Goal: Use online tool/utility: Use online tool/utility

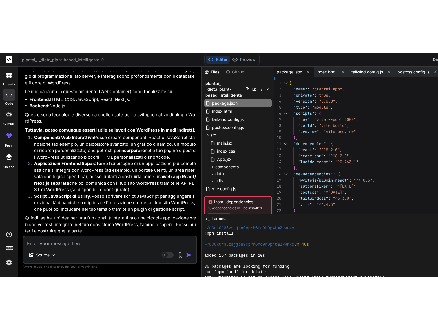
scroll to position [1661, 0]
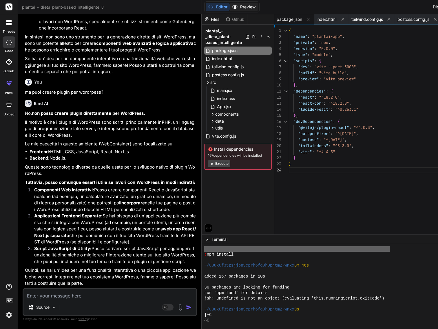
click at [230, 7] on button "Preview" at bounding box center [244, 7] width 28 height 8
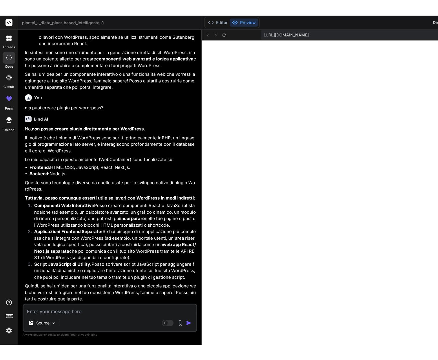
scroll to position [1650, 0]
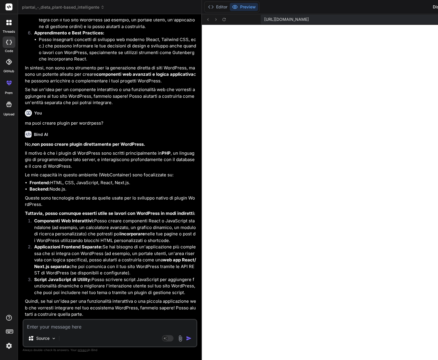
type textarea "x"
click at [55, 224] on textarea at bounding box center [109, 325] width 173 height 10
type textarea "m"
type textarea "x"
type textarea "ma"
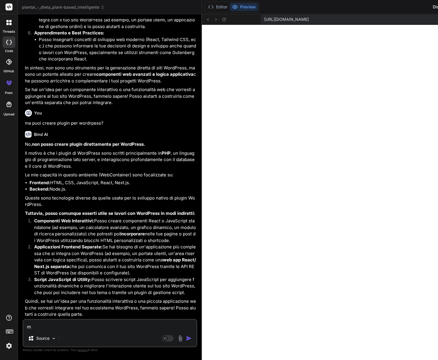
type textarea "x"
type textarea "ma"
type textarea "x"
type textarea "ma p"
type textarea "x"
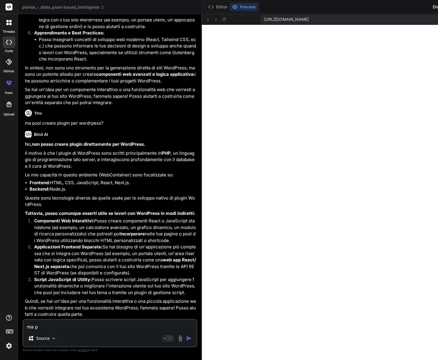
type textarea "ma pe"
type textarea "x"
type textarea "ma per"
type textarea "x"
type textarea "ma per"
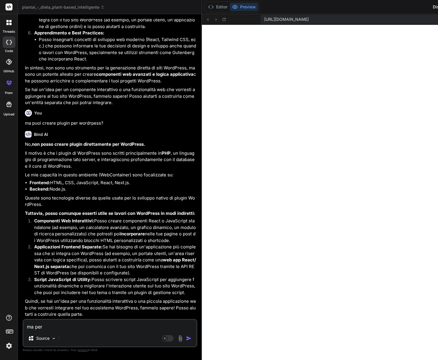
type textarea "x"
type textarea "ma per e"
type textarea "x"
type textarea "ma per es"
type textarea "x"
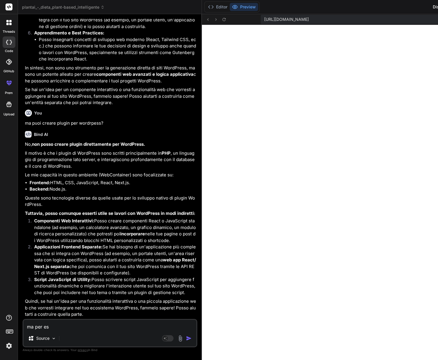
type textarea "ma per ese"
type textarea "x"
type textarea "ma per esem"
type textarea "x"
type textarea "ma per esemp"
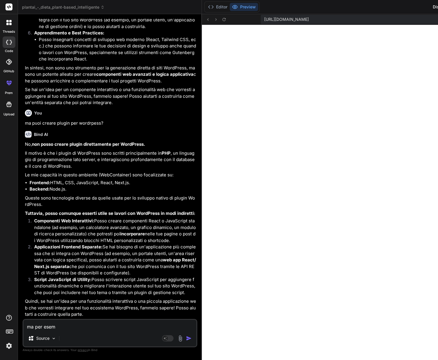
type textarea "x"
type textarea "ma per esempi"
type textarea "x"
type textarea "ma per esempio"
type textarea "x"
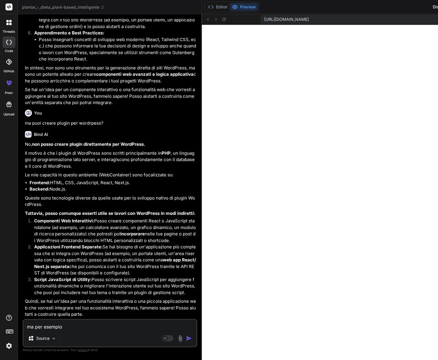
type textarea "ma per esempio"
type textarea "x"
type textarea "ma per esempio l"
type textarea "x"
type textarea "ma per esempio la"
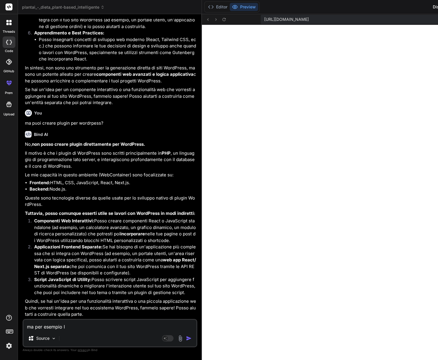
type textarea "x"
type textarea "ma per esempio la"
type textarea "x"
type textarea "ma per esempio la w"
type textarea "x"
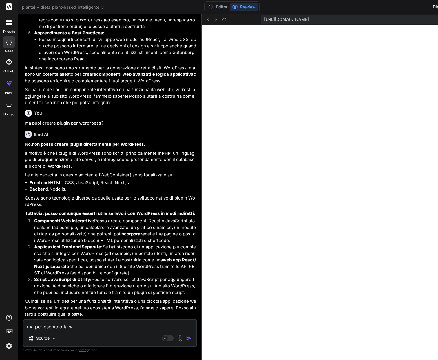
type textarea "ma per esempio la we"
type textarea "x"
type textarea "ma per esempio la web"
type textarea "x"
type textarea "ma per esempio la web"
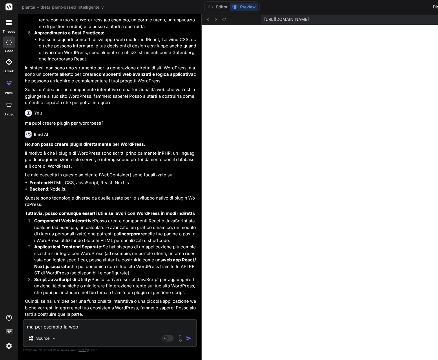
type textarea "x"
type textarea "ma per esempio la web a"
type textarea "x"
type textarea "ma per esempio la web ap"
type textarea "x"
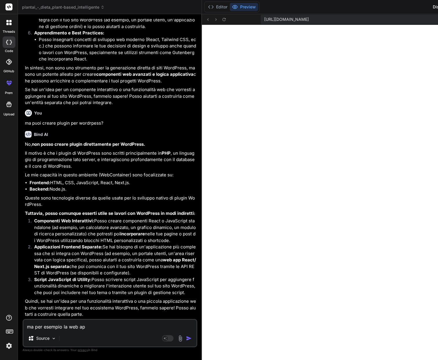
type textarea "ma per esempio la web app"
type textarea "x"
type textarea "ma per esempio la web app"
type textarea "x"
type textarea "ma per esempio la web app c"
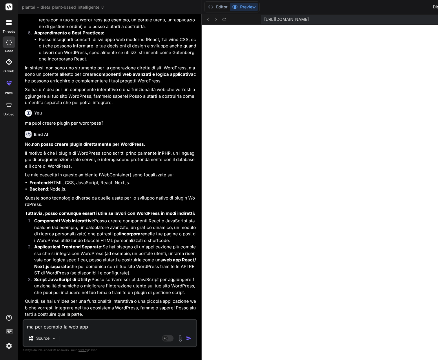
type textarea "x"
type textarea "ma per esempio la web app ch"
type textarea "x"
type textarea "ma per esempio la web app che"
type textarea "x"
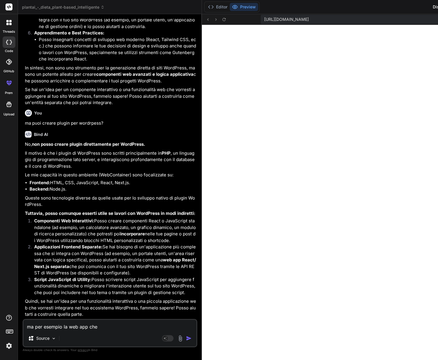
type textarea "ma per esempio la web app che"
type textarea "x"
type textarea "ma per esempio la web app che h"
type textarea "x"
type textarea "ma per esempio la web app che ha"
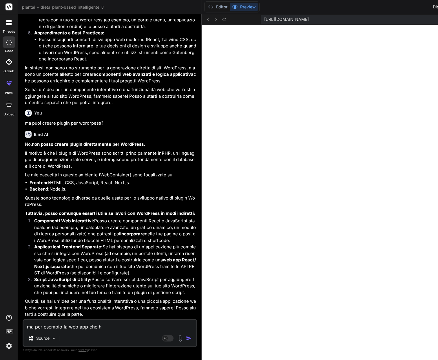
type textarea "x"
type textarea "ma per esempio la web app che hai"
type textarea "x"
type textarea "ma per esempio la web app che hai"
type textarea "x"
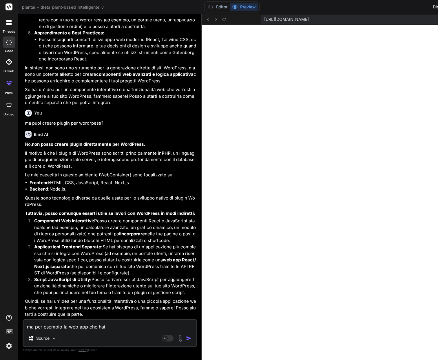
type textarea "ma per esempio la web app che hai s"
type textarea "x"
type textarea "ma per esempio la web app che hai sv"
type textarea "x"
type textarea "ma per esempio la web app che hai svi"
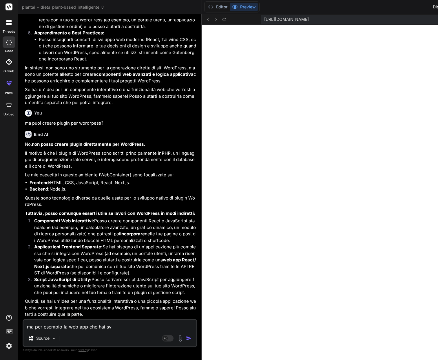
type textarea "x"
type textarea "ma per esempio la web app che hai svil"
type textarea "x"
type textarea "ma per esempio la web app che hai svilu"
type textarea "x"
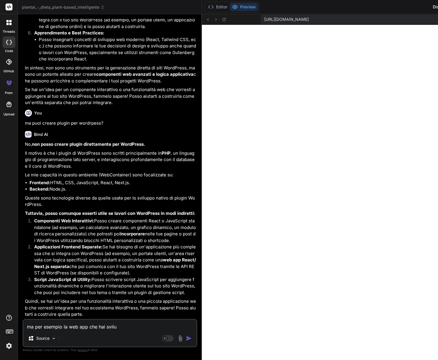
type textarea "ma per esempio la web app che hai svilup"
type textarea "x"
type textarea "ma per esempio la web app che hai svilupp"
type textarea "x"
type textarea "ma per esempio la web app che hai sviluppa"
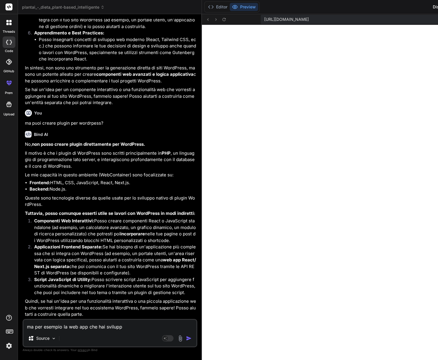
type textarea "x"
type textarea "ma per esempio la web app che hai sviluppat"
type textarea "x"
type textarea "ma per esempio la web app che hai sviluppato"
type textarea "x"
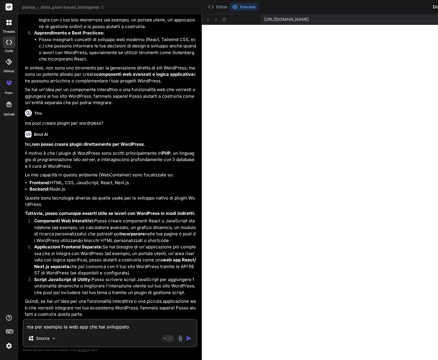
type textarea "ma per esempio la web app che hai sviluppato"
type textarea "x"
type textarea "ma per esempio la web app che hai sviluppato c"
type textarea "x"
type textarea "ma per esempio la web app che hai sviluppato co"
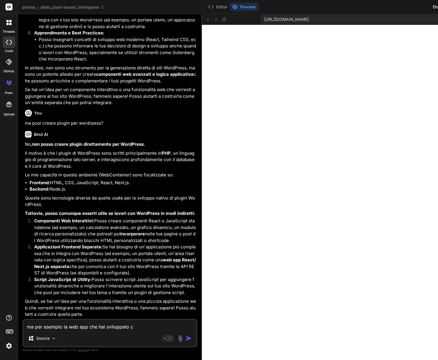
type textarea "x"
type textarea "ma per esempio la web app che hai sviluppato com"
type textarea "x"
type textarea "ma per esempio la web app che hai sviluppato come"
type textarea "x"
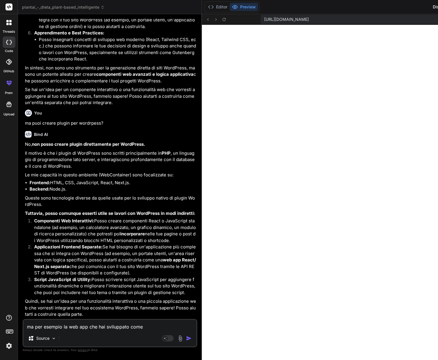
type textarea "ma per esempio la web app che hai sviluppato come"
type textarea "x"
type textarea "ma per esempio la web app che hai sviluppato come p"
type textarea "x"
type textarea "ma per esempio la web app che hai sviluppato come po"
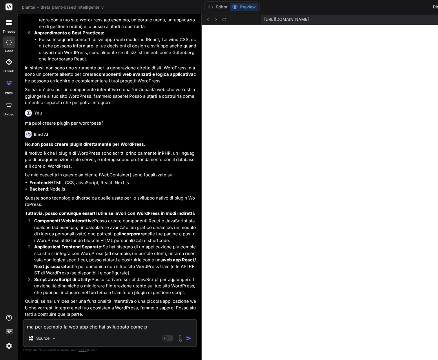
type textarea "x"
type textarea "ma per esempio la web app che hai sviluppato come pos"
type textarea "x"
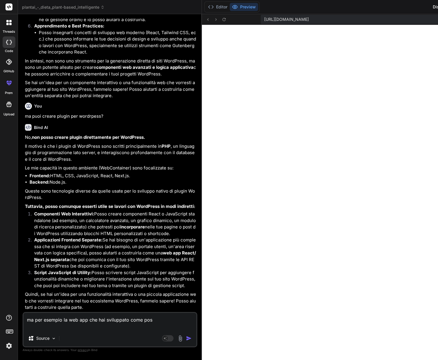
type textarea "ma per esempio la web app che hai sviluppato come poss"
type textarea "x"
type textarea "ma per esempio la web app che hai sviluppato come posso"
type textarea "x"
type textarea "ma per esempio la web app che hai sviluppato come posso"
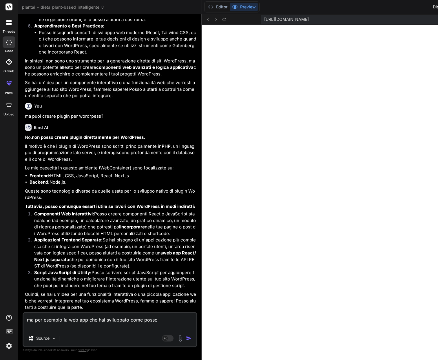
type textarea "x"
type textarea "ma per esempio la web app che hai sviluppato come posso c"
type textarea "x"
type textarea "ma per esempio la web app che hai sviluppato come posso co"
type textarea "x"
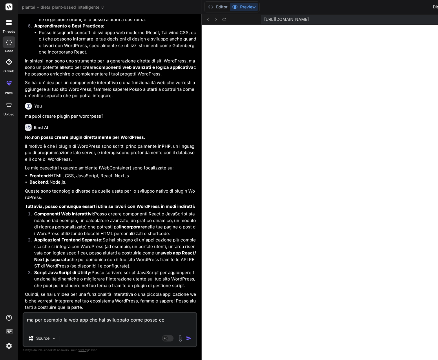
type textarea "ma per esempio la web app che hai sviluppato come posso col"
type textarea "x"
type textarea "ma per esempio la web app che hai sviluppato come posso coll"
type textarea "x"
type textarea "ma per esempio la web app che hai sviluppato come posso colle"
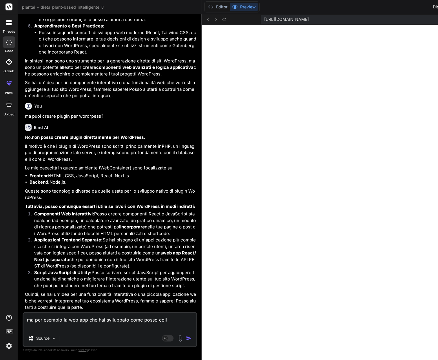
type textarea "x"
type textarea "ma per esempio la web app che hai sviluppato come posso colleg"
type textarea "x"
type textarea "ma per esempio la web app che hai sviluppato come posso collega"
type textarea "x"
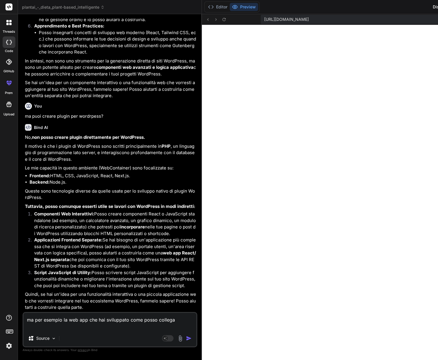
type textarea "ma per esempio la web app che hai sviluppato come posso collegar"
type textarea "x"
type textarea "ma per esempio la web app che hai sviluppato come posso collegarl"
type textarea "x"
type textarea "ma per esempio la web app che hai sviluppato come posso collegarla"
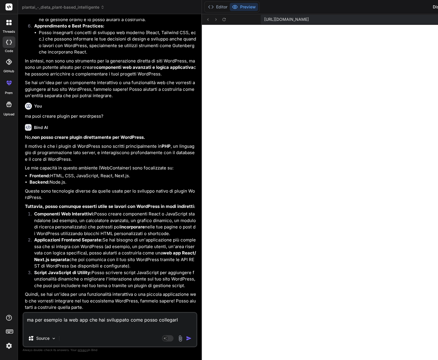
type textarea "x"
type textarea "ma per esempio la web app che hai sviluppato come posso collegarla"
type textarea "x"
type textarea "ma per esempio la web app che hai sviluppato come posso collegarla a"
type textarea "x"
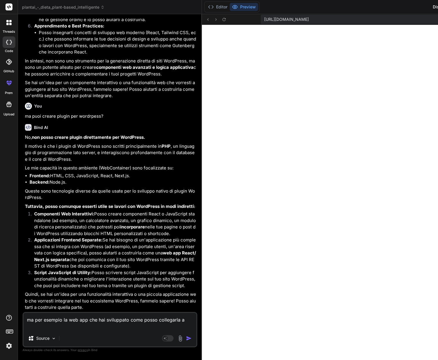
type textarea "ma per esempio la web app che hai sviluppato come posso collegarla ag"
type textarea "x"
type textarea "ma per esempio la web app che hai sviluppato come posso collegarla agl"
type textarea "x"
type textarea "ma per esempio la web app che hai sviluppato come posso collegarla agli"
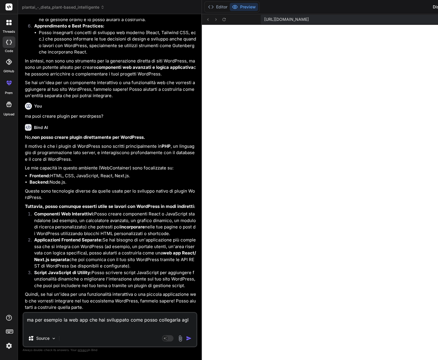
type textarea "x"
type textarea "ma per esempio la web app che hai sviluppato come posso collegarla agli"
type textarea "x"
type textarea "ma per esempio la web app che hai sviluppato come posso collegarla agli a"
type textarea "x"
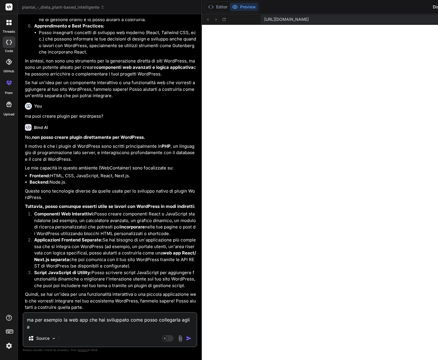
type textarea "ma per esempio la web app che hai sviluppato come posso collegarla agli ar"
type textarea "x"
type textarea "ma per esempio la web app che hai sviluppato come posso collegarla agli art"
type textarea "x"
type textarea "ma per esempio la web app che hai sviluppato come posso collegarla agli arti"
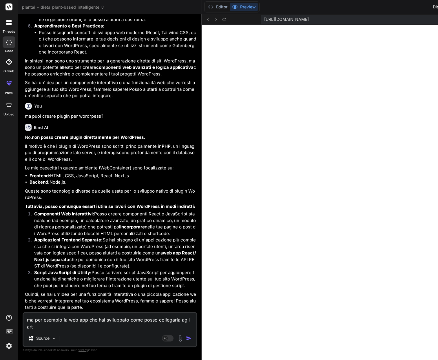
type textarea "x"
type textarea "ma per esempio la web app che hai sviluppato come posso collegarla agli artic"
type textarea "x"
type textarea "ma per esempio la web app che hai sviluppato come posso collegarla agli artico"
type textarea "x"
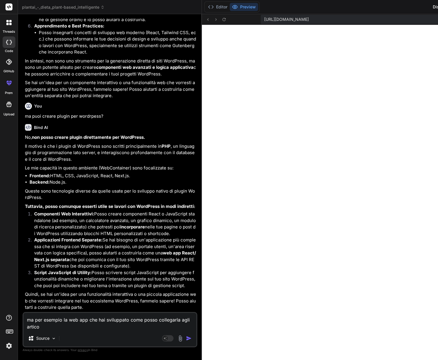
type textarea "ma per esempio la web app che hai sviluppato come posso collegarla agli articol"
type textarea "x"
type textarea "ma per esempio la web app che hai sviluppato come posso collegarla agli articoli"
type textarea "x"
type textarea "ma per esempio la web app che hai sviluppato come posso collegarla agli articoli"
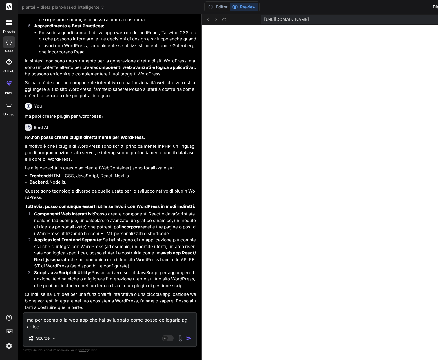
type textarea "x"
type textarea "ma per esempio la web app che hai sviluppato come posso collegarla agli articol…"
type textarea "x"
type textarea "ma per esempio la web app che hai sviluppato come posso collegarla agli articol…"
type textarea "x"
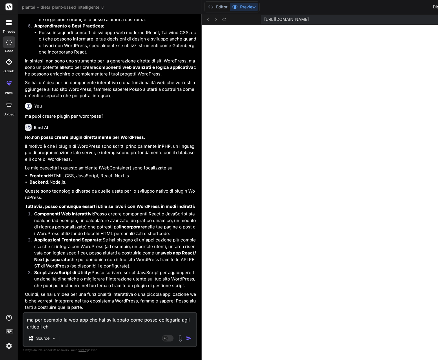
type textarea "ma per esempio la web app che hai sviluppato come posso collegarla agli articol…"
type textarea "x"
type textarea "ma per esempio la web app che hai sviluppato come posso collegarla agli articol…"
type textarea "x"
type textarea "ma per esempio la web app che hai sviluppato come posso collegarla agli articol…"
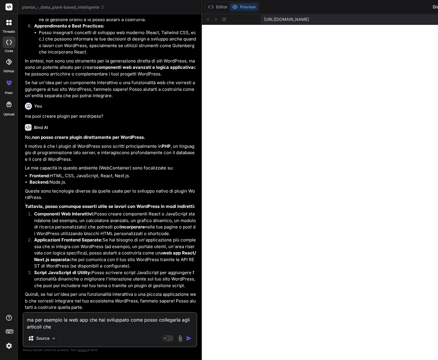
type textarea "x"
type textarea "ma per esempio la web app che hai sviluppato come posso collegarla agli articol…"
type textarea "x"
type textarea "ma per esempio la web app che hai sviluppato come posso collegarla agli articol…"
type textarea "x"
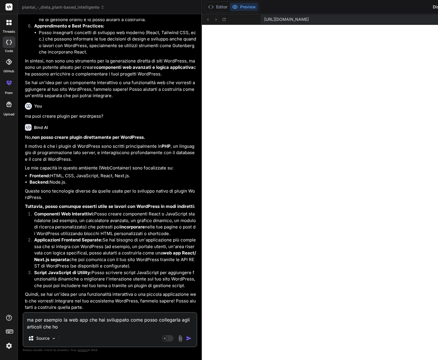
type textarea "ma per esempio la web app che hai sviluppato come posso collegarla agli articol…"
type textarea "x"
type textarea "ma per esempio la web app che hai sviluppato come posso collegarla agli articol…"
type textarea "x"
type textarea "ma per esempio la web app che hai sviluppato come posso collegarla agli articol…"
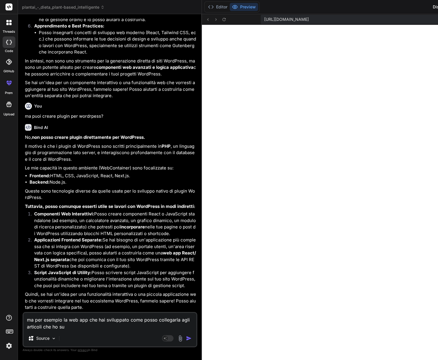
type textarea "x"
type textarea "ma per esempio la web app che hai sviluppato come posso collegarla agli articol…"
type textarea "x"
type textarea "ma per esempio la web app che hai sviluppato come posso collegarla agli articol…"
type textarea "x"
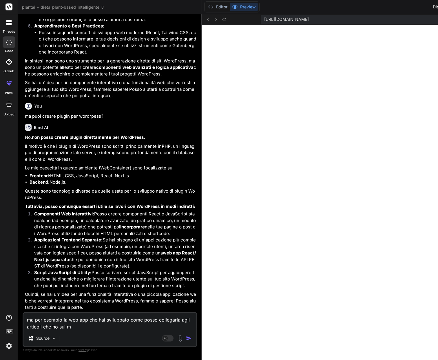
type textarea "ma per esempio la web app che hai sviluppato come posso collegarla agli articol…"
type textarea "x"
type textarea "ma per esempio la web app che hai sviluppato come posso collegarla agli articol…"
type textarea "x"
type textarea "ma per esempio la web app che hai sviluppato come posso collegarla agli articol…"
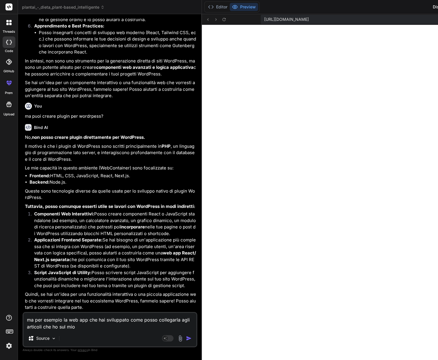
type textarea "x"
type textarea "ma per esempio la web app che hai sviluppato come posso collegarla agli articol…"
type textarea "x"
type textarea "ma per esempio la web app che hai sviluppato come posso collegarla agli articol…"
type textarea "x"
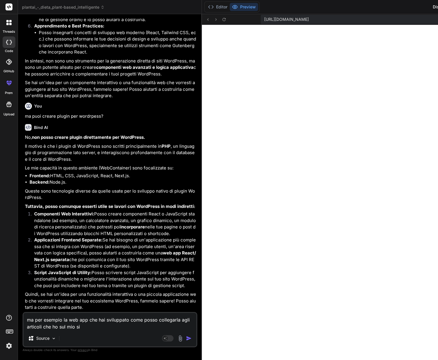
type textarea "ma per esempio la web app che hai sviluppato come posso collegarla agli articol…"
type textarea "x"
type textarea "ma per esempio la web app che hai sviluppato come posso collegarla agli articol…"
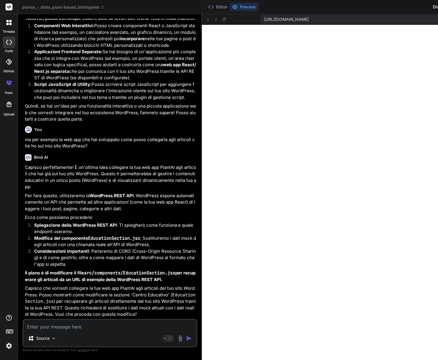
scroll to position [0, 0]
click at [73, 224] on textarea at bounding box center [109, 325] width 173 height 10
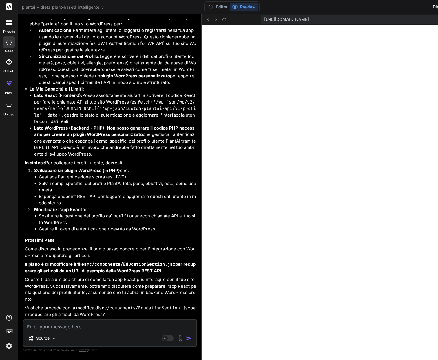
scroll to position [7108, 0]
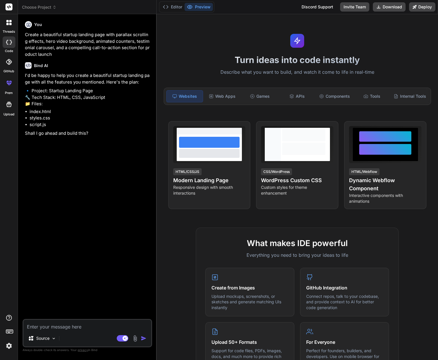
type textarea "x"
click at [64, 331] on div "Source Agent Mode. When this toggle is activated, AI automatically makes decisi…" at bounding box center [87, 333] width 129 height 28
click at [64, 324] on textarea at bounding box center [87, 325] width 128 height 10
type textarea "u"
type textarea "x"
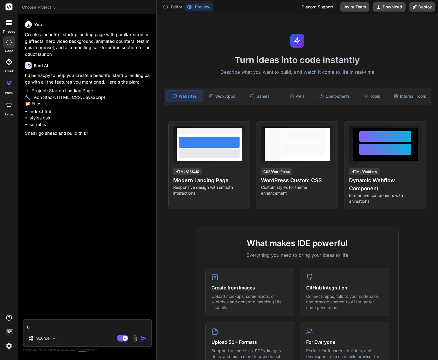
type textarea "us"
type textarea "x"
type textarea "use"
type textarea "x"
type textarea "use"
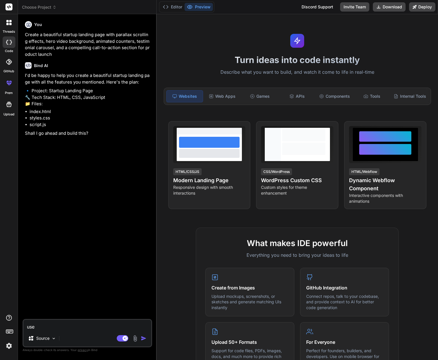
type textarea "x"
type textarea "use t"
type textarea "x"
type textarea "use ti"
type textarea "x"
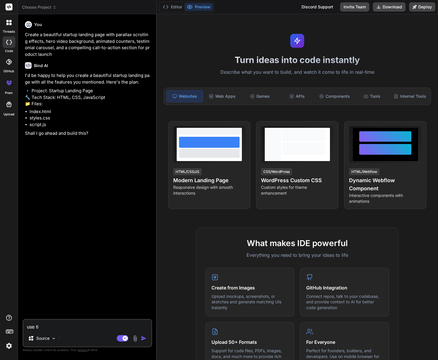
type textarea "use t"
type textarea "x"
type textarea "use th"
type textarea "x"
type textarea "use thi"
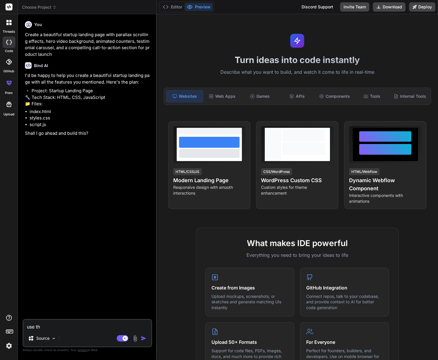
type textarea "x"
type textarea "use this"
type textarea "x"
type textarea "use this"
type textarea "x"
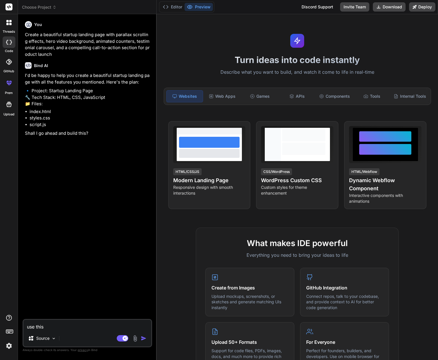
type textarea "use this p"
type textarea "x"
type textarea "use this pr"
type textarea "x"
type textarea "use this prm"
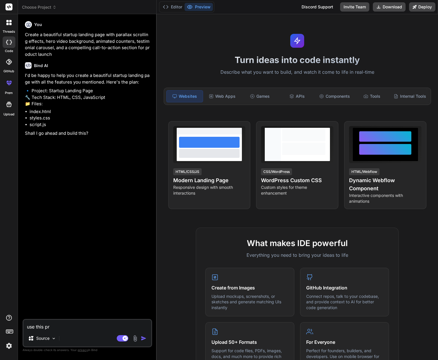
type textarea "x"
type textarea "use this prmo"
type textarea "x"
type textarea "use this prm"
type textarea "x"
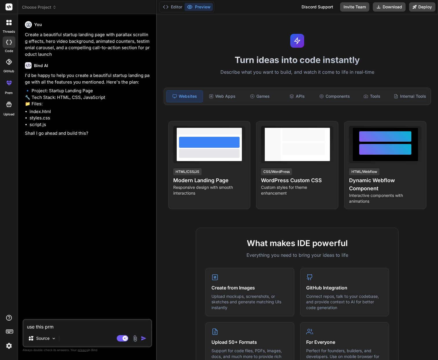
type textarea "use this pr"
type textarea "x"
type textarea "use this prm"
type textarea "x"
type textarea "use this prmp"
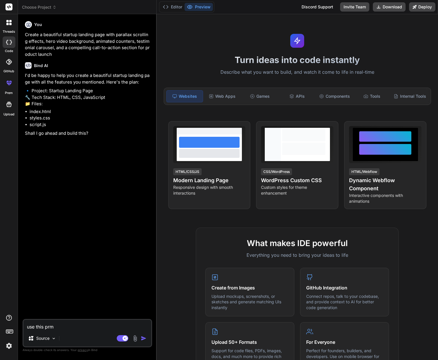
type textarea "x"
type textarea "use this prmpt"
type textarea "x"
type textarea "use this prmp"
type textarea "x"
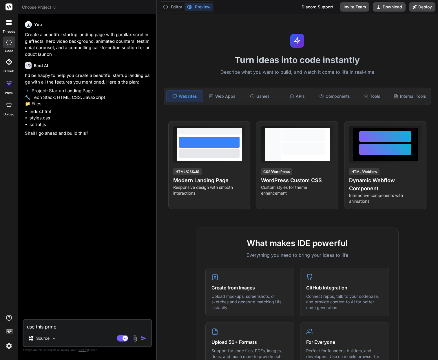
type textarea "use this prm"
type textarea "x"
type textarea "use this pr"
type textarea "x"
type textarea "use this pro"
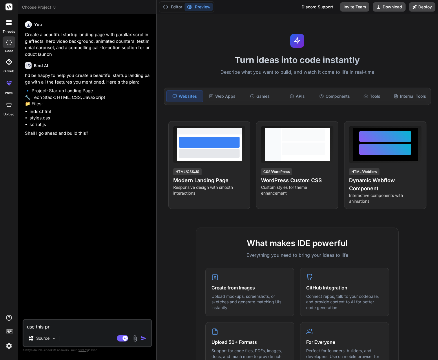
type textarea "x"
type textarea "use this prom"
type textarea "x"
type textarea "use this promp"
type textarea "x"
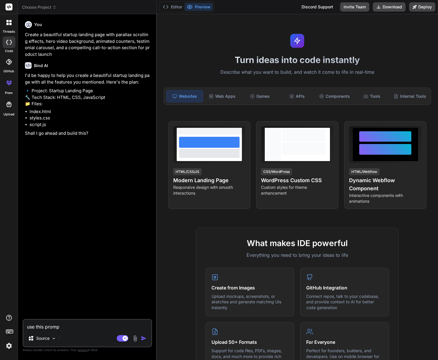
type textarea "use this prompt"
type textarea "x"
type textarea "use this prompt:"
type textarea "x"
type textarea "use this prompt:"
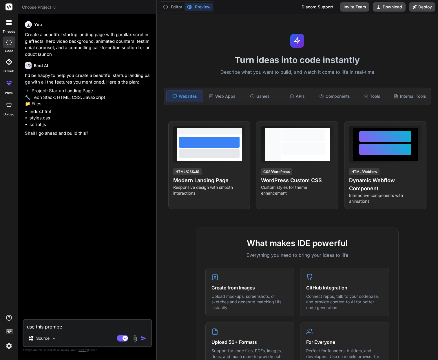
type textarea "x"
paste textarea "Bind AI Prompt - [GEOGRAPHIC_DATA] Insider Landing Page Create a modern and cap…"
type textarea "use this prompt: Bind AI Prompt - Lake Como Insider Landing Page Create a moder…"
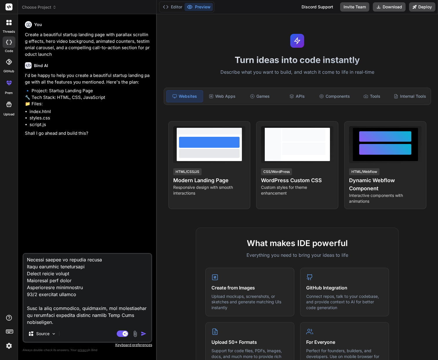
type textarea "x"
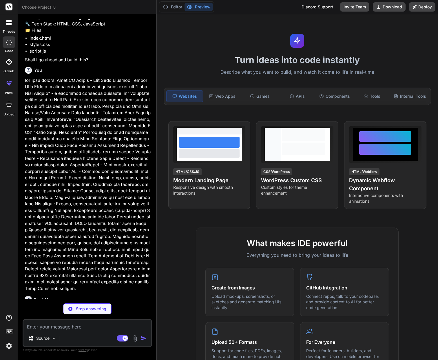
scroll to position [68, 0]
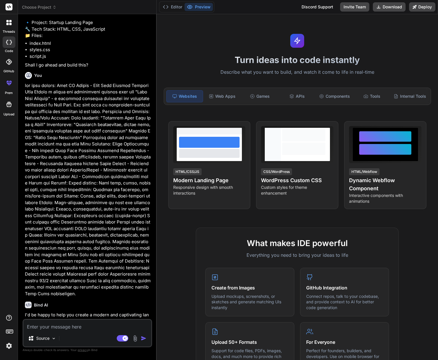
type textarea "x"
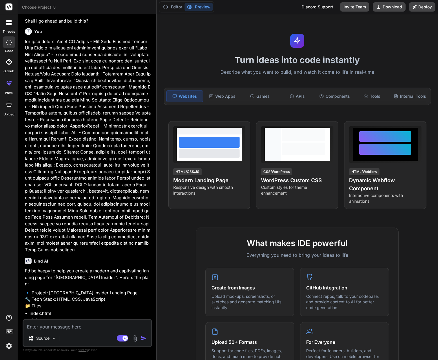
scroll to position [0, 0]
type textarea "y"
type textarea "x"
type textarea "ye"
type textarea "x"
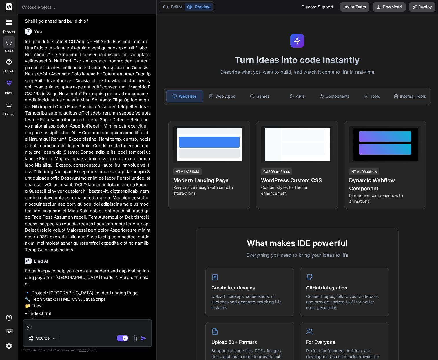
type textarea "yes"
type textarea "x"
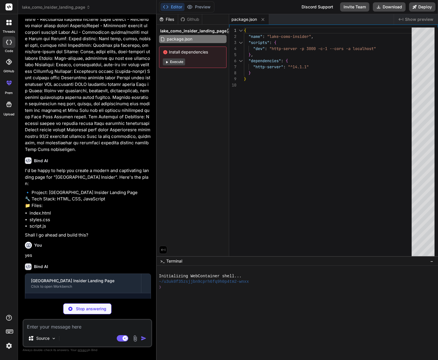
scroll to position [212, 0]
type textarea "x"
type textarea "<p>&copy; 2023 [GEOGRAPHIC_DATA] Insider. All rights reserved.</p> </div> </foo…"
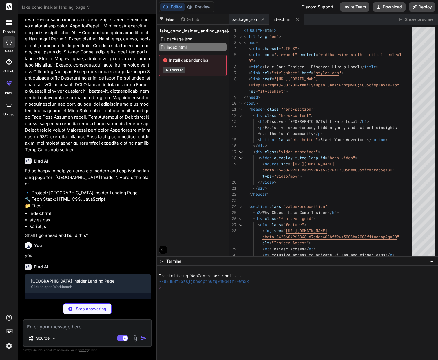
scroll to position [201, 0]
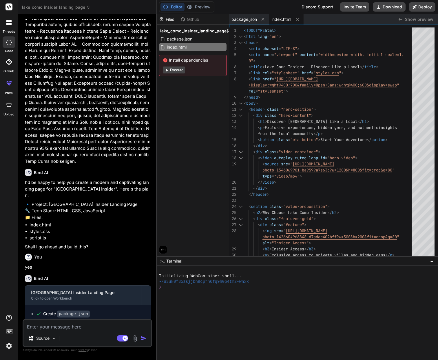
type textarea "x"
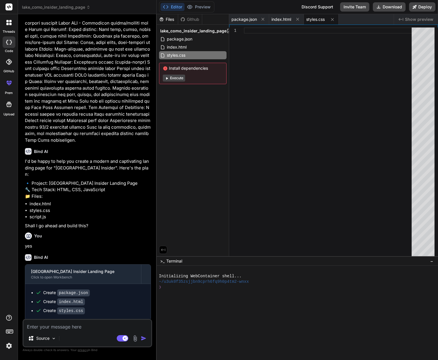
scroll to position [222, 0]
drag, startPoint x: 37, startPoint y: 305, endPoint x: 78, endPoint y: 311, distance: 41.5
click at [79, 325] on span "This message appears to be truncated. The response may be incomplete." at bounding box center [90, 331] width 109 height 12
copy span "This message appears to be truncated. The response may be incomplete."
click at [72, 329] on textarea at bounding box center [87, 325] width 128 height 10
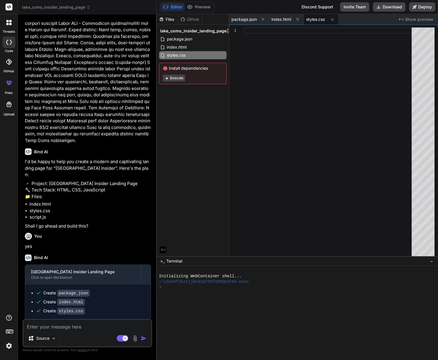
click at [180, 78] on button "Execute" at bounding box center [174, 78] width 22 height 7
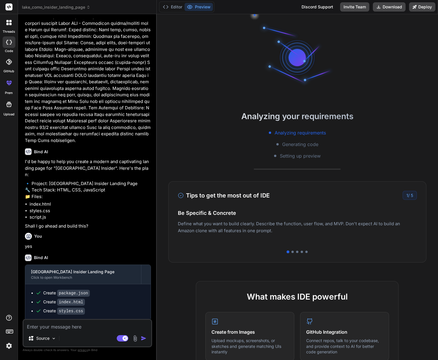
type textarea "x"
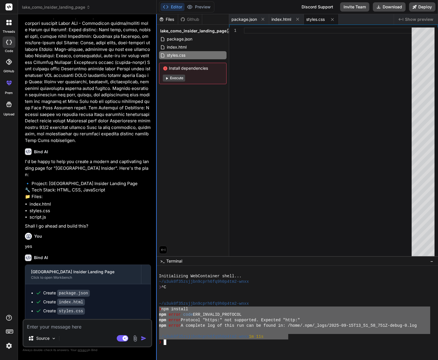
drag, startPoint x: 287, startPoint y: 338, endPoint x: 156, endPoint y: 310, distance: 133.7
click at [156, 310] on div "lake_como_insider_landing_page Created with Pixso. Bind AI Web Search Created w…" at bounding box center [228, 180] width 420 height 360
click at [96, 326] on textarea at bounding box center [87, 325] width 128 height 10
paste textarea "❯ npm install npm error code ERR_INVALID_PROTOCOL npm error Protocol "https:" n…"
type textarea "❯ npm install npm error code ERR_INVALID_PROTOCOL npm error Protocol "https:" n…"
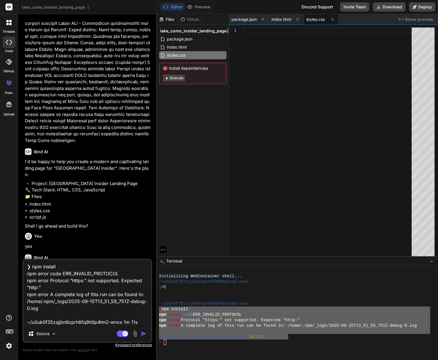
type textarea "x"
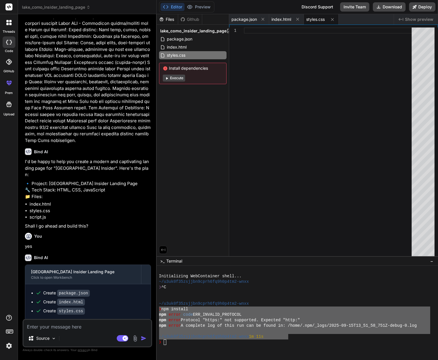
scroll to position [307, 0]
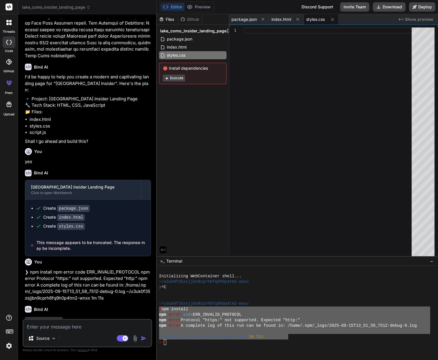
click at [73, 4] on header "lake_como_insider_landing_page Created with Pixso." at bounding box center [87, 7] width 139 height 14
click at [74, 7] on span "lake_como_insider_landing_page" at bounding box center [56, 7] width 68 height 6
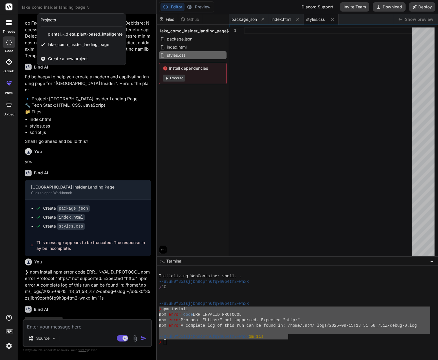
click at [74, 6] on div at bounding box center [219, 180] width 438 height 360
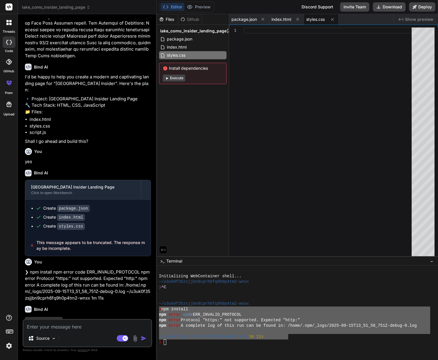
type textarea "x"
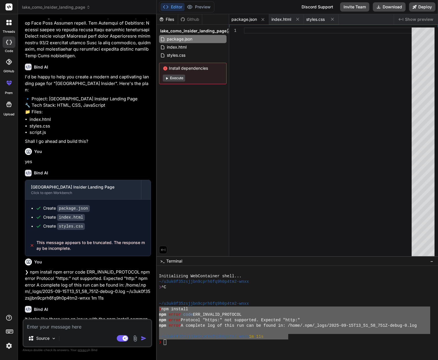
type textarea "<p>&copy; 2023 [GEOGRAPHIC_DATA] Insider. All rights reserved.</p> </div> </foo…"
type textarea "x"
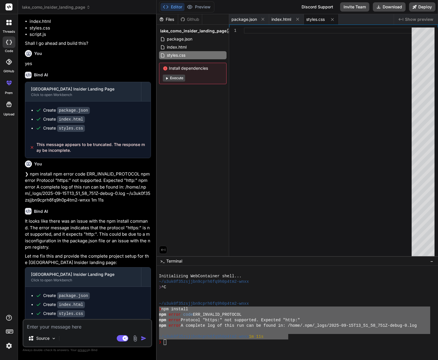
scroll to position [0, 0]
drag, startPoint x: 36, startPoint y: 305, endPoint x: 74, endPoint y: 311, distance: 37.9
click at [74, 327] on span "This message appears to be truncated. The response may be incomplete." at bounding box center [90, 333] width 109 height 12
copy span "This message appears to be truncated. The response may be incomplete."
click at [69, 325] on textarea at bounding box center [87, 325] width 128 height 10
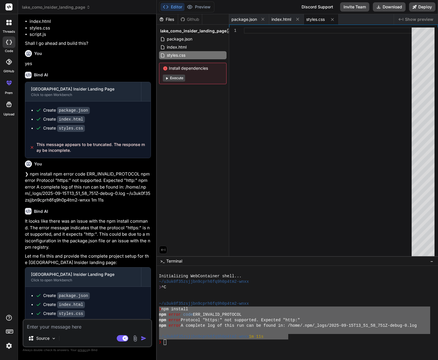
type textarea "t"
type textarea "x"
type textarea "th"
type textarea "x"
type textarea "thi"
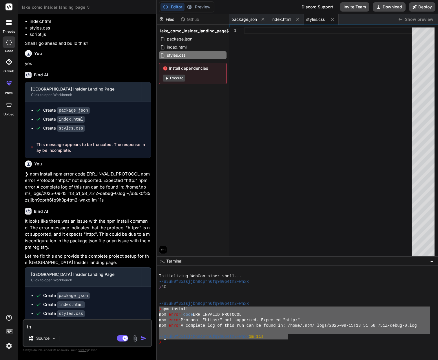
type textarea "x"
type textarea "this"
type textarea "x"
type textarea "this"
type textarea "x"
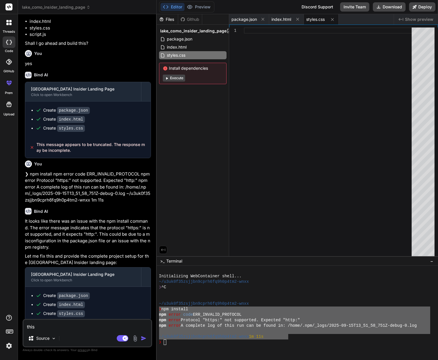
type textarea "this m"
type textarea "x"
type textarea "this me"
type textarea "x"
type textarea "this mes"
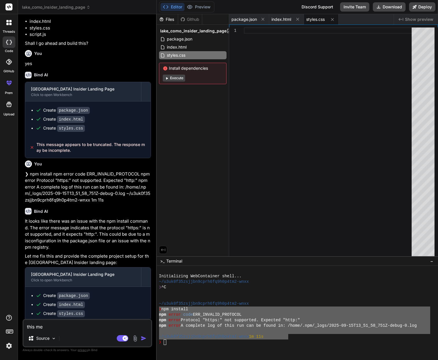
type textarea "x"
type textarea "this mess"
type textarea "x"
type textarea "this messa"
type textarea "x"
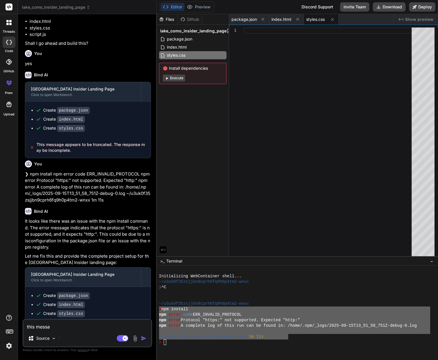
type textarea "this messag"
type textarea "x"
type textarea "this message"
type textarea "x"
type textarea "this message"
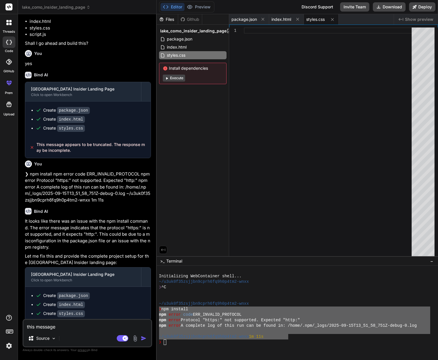
type textarea "x"
type textarea "this message a"
type textarea "x"
type textarea "this message ap"
type textarea "x"
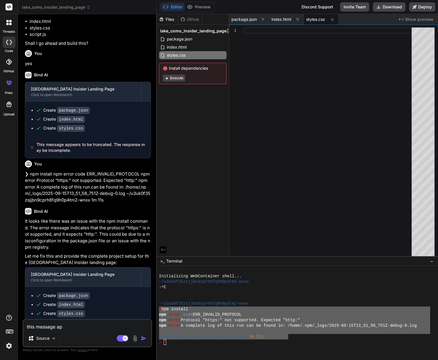
type textarea "this message app"
type textarea "x"
type textarea "this message appe"
type textarea "x"
type textarea "this message apper"
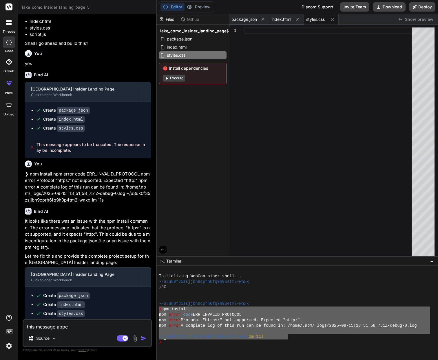
type textarea "x"
type textarea "this message appera"
type textarea "x"
type textarea "this message appear:"
type textarea "x"
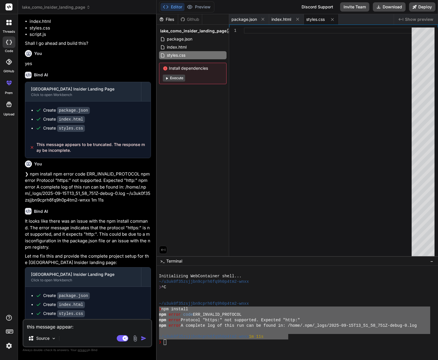
type textarea "this message appear:"
type textarea "x"
paste textarea "This message appears to be truncated. The response may be incomplete."
type textarea "this message appear: This message appears to be truncated. The response may be …"
type textarea "x"
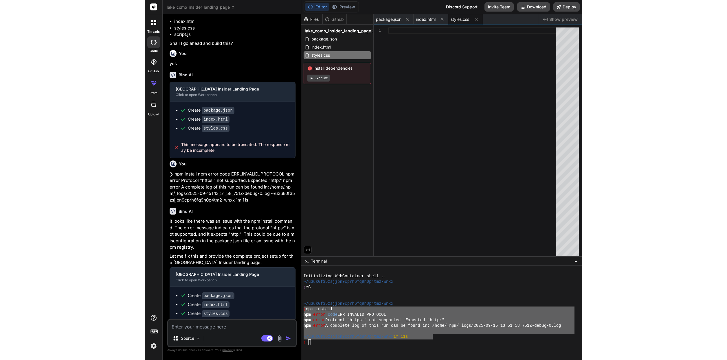
scroll to position [470, 0]
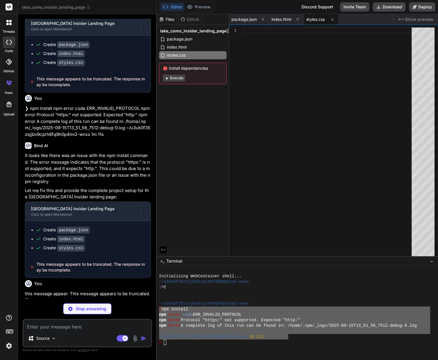
type textarea "x"
type textarea "});"
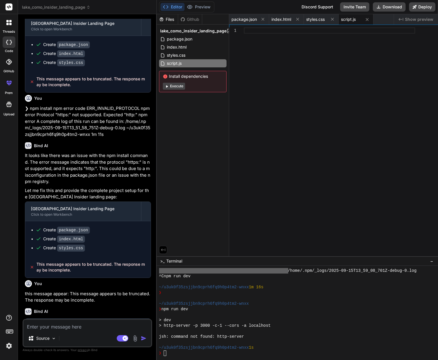
type textarea "x"
type textarea "document.head.appendChild(style); });"
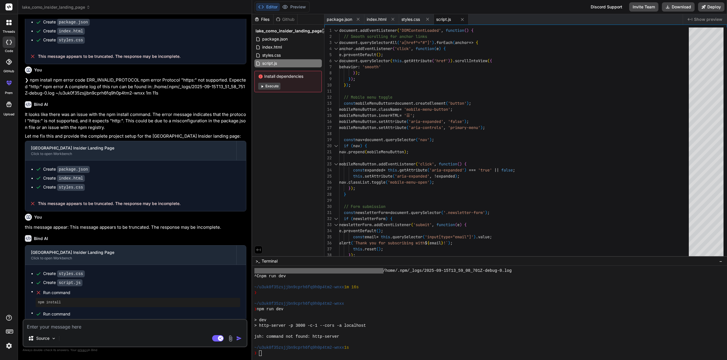
scroll to position [0, 0]
click at [65, 300] on pre "npm install" at bounding box center [138, 302] width 200 height 5
drag, startPoint x: 64, startPoint y: 286, endPoint x: 32, endPoint y: 277, distance: 33.8
click at [36, 289] on li "Run command npm install" at bounding box center [138, 298] width 205 height 19
click at [133, 333] on div "Source Agent Mode. When this toggle is activated, AI automatically makes decisi…" at bounding box center [135, 333] width 225 height 28
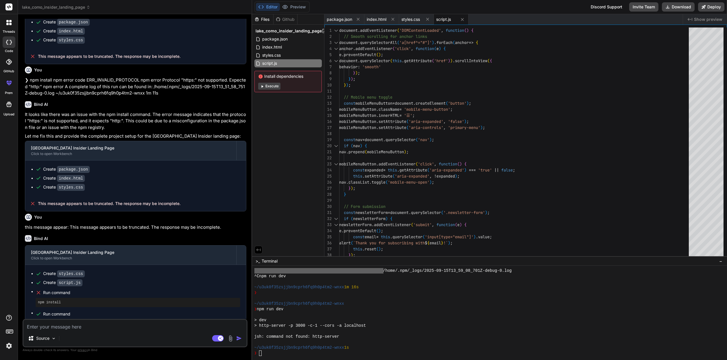
click at [132, 326] on textarea at bounding box center [134, 325] width 223 height 10
type textarea "d"
type textarea "x"
type textarea "da"
type textarea "x"
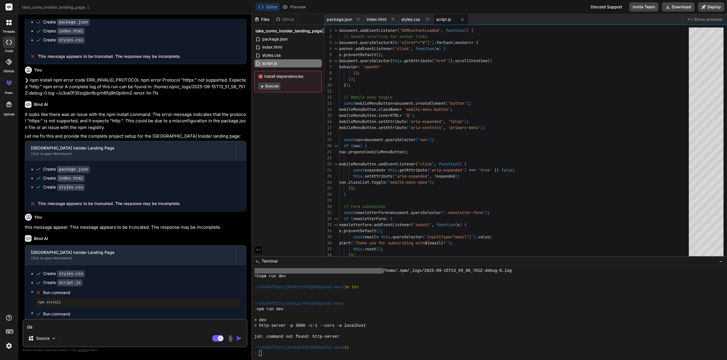
type textarea "da"
type textarea "x"
type textarea "da e"
type textarea "x"
type textarea "da er"
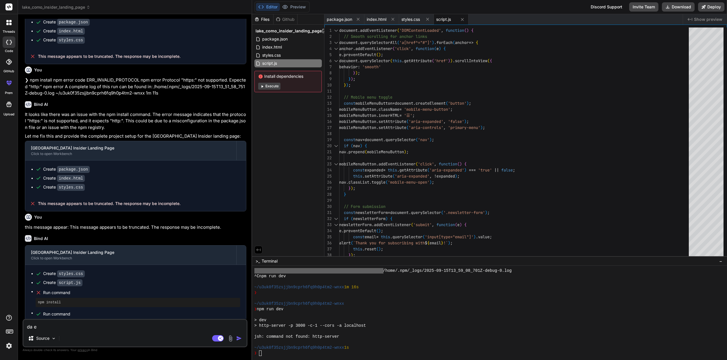
type textarea "x"
type textarea "da err"
type textarea "x"
type textarea "da erro"
type textarea "x"
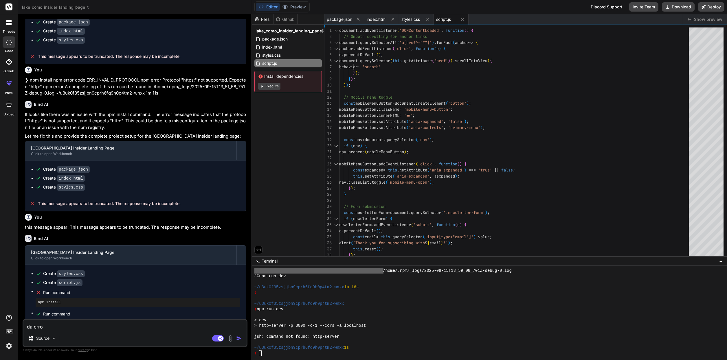
type textarea "da error"
type textarea "x"
type textarea "da errore"
type textarea "x"
type textarea "da errore"
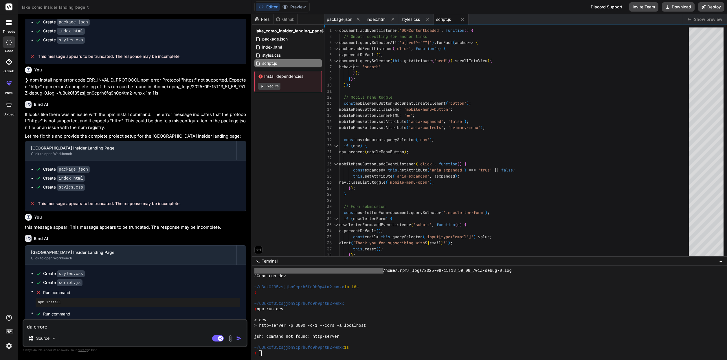
type textarea "x"
paste textarea "Loremi d sitametconsec adi elitseddoe-tempori utlabor etdo magnaaliq eni "Admi …"
type textarea "lo ipsumd Sitame c adipiscingeli sed doeiusmodt-incidid utlabor etdo magnaaliq …"
type textarea "x"
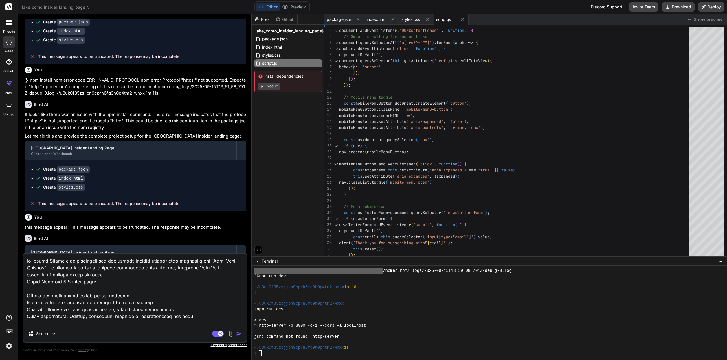
drag, startPoint x: 131, startPoint y: 317, endPoint x: 63, endPoint y: 219, distance: 119.1
click at [63, 219] on div "You Create a beautiful startup landing page with parallax scrolling effects, he…" at bounding box center [135, 189] width 225 height 341
type textarea "x"
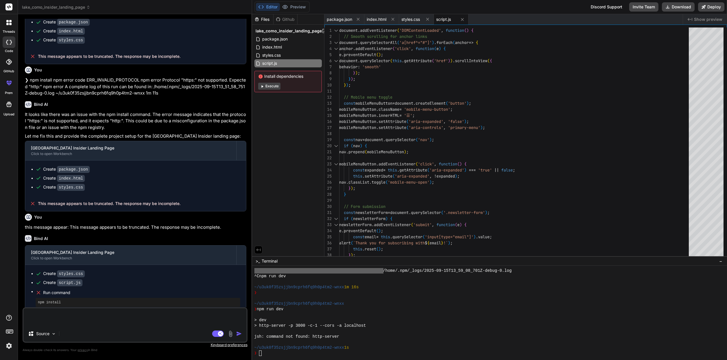
type textarea "d"
type textarea "x"
type textarea "da"
type textarea "x"
type textarea "da"
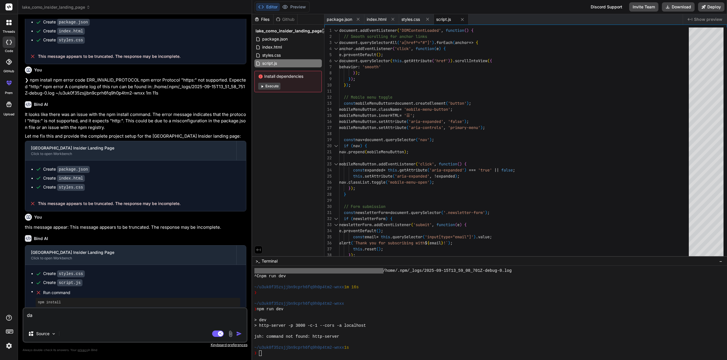
type textarea "x"
type textarea "da e"
type textarea "x"
type textarea "da er"
type textarea "x"
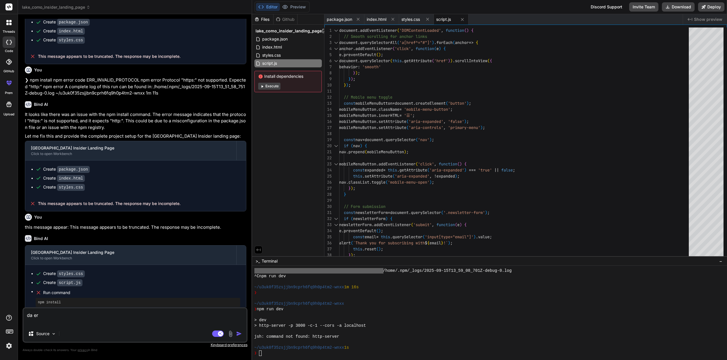
type textarea "da err"
type textarea "x"
type textarea "da erro"
type textarea "x"
type textarea "da error"
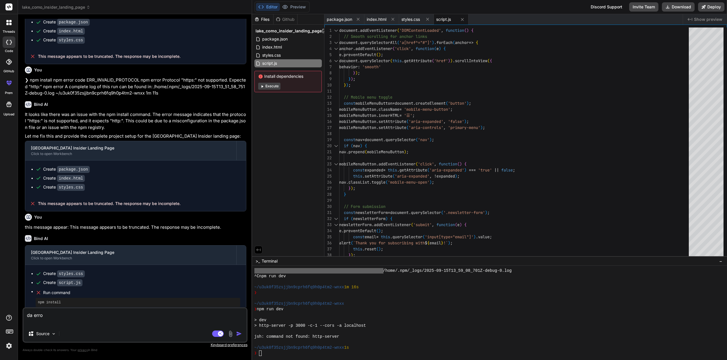
type textarea "x"
type textarea "da errore"
type textarea "x"
type textarea "da errore"
type textarea "x"
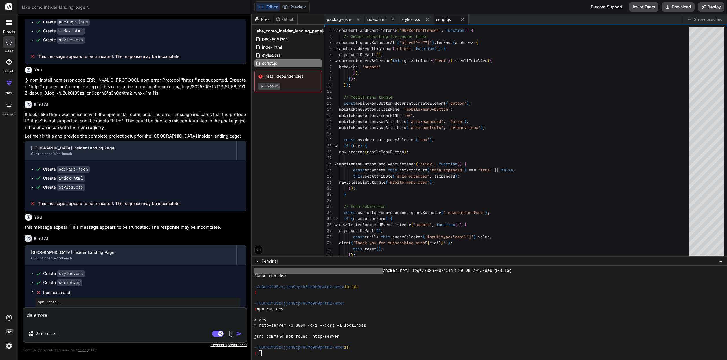
type textarea "da errore n"
type textarea "x"
type textarea "da errore np"
type textarea "x"
type textarea "da errore npm"
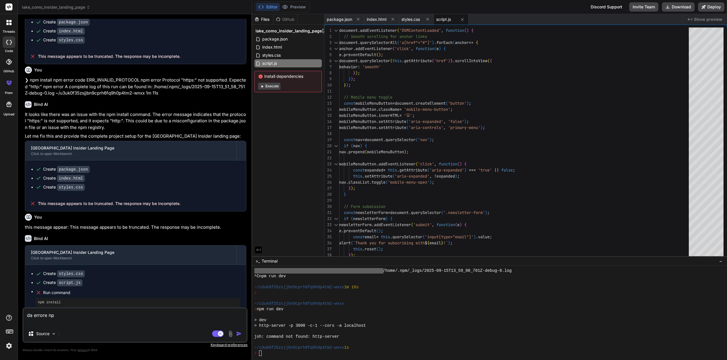
type textarea "x"
type textarea "da errore npm"
type textarea "x"
type textarea "da errore npm i"
type textarea "x"
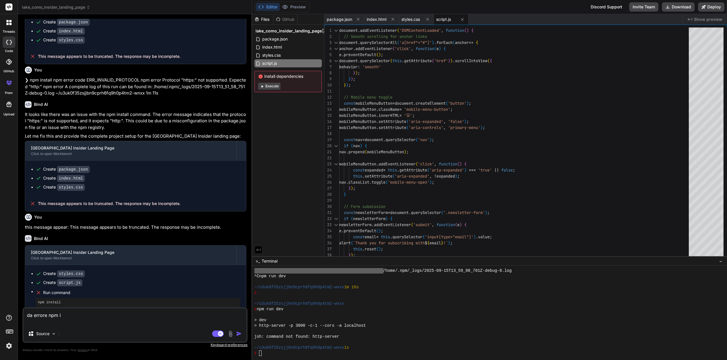
type textarea "da errore npm in"
type textarea "x"
type textarea "da errore npm int"
type textarea "x"
type textarea "da errore npm in"
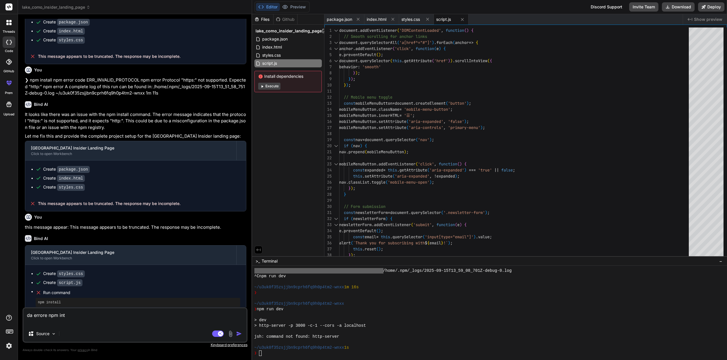
type textarea "x"
type textarea "da errore npm ins"
type textarea "x"
type textarea "da errore npm inst"
type textarea "x"
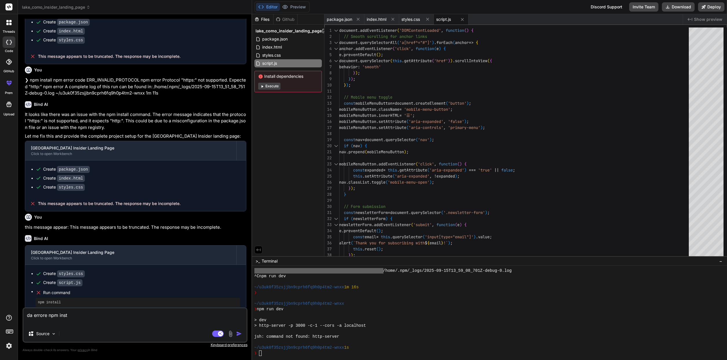
type textarea "da errore npm inste"
type textarea "x"
type textarea "da errore npm instea"
type textarea "x"
type textarea "da errore npm insteal"
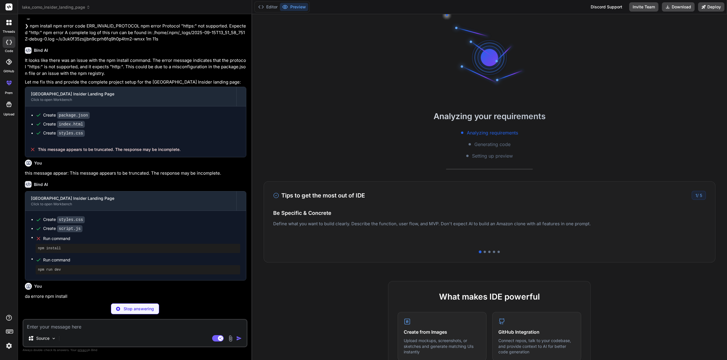
scroll to position [143, 0]
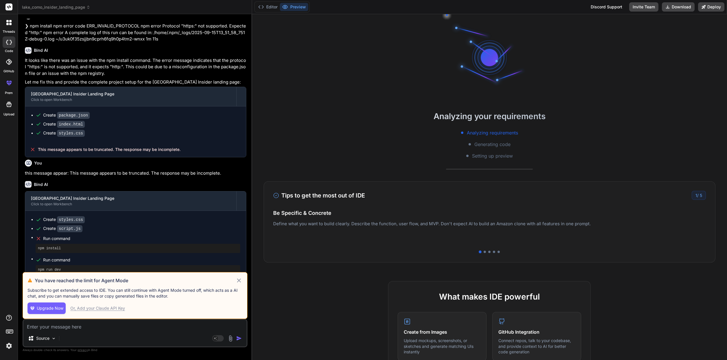
click at [239, 281] on icon at bounding box center [239, 281] width 4 height 4
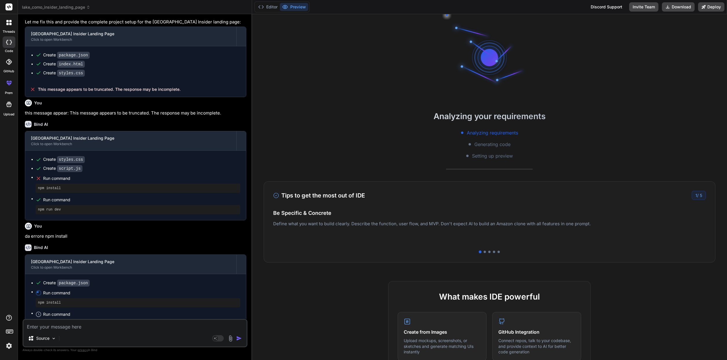
scroll to position [496, 0]
